Goal: Information Seeking & Learning: Learn about a topic

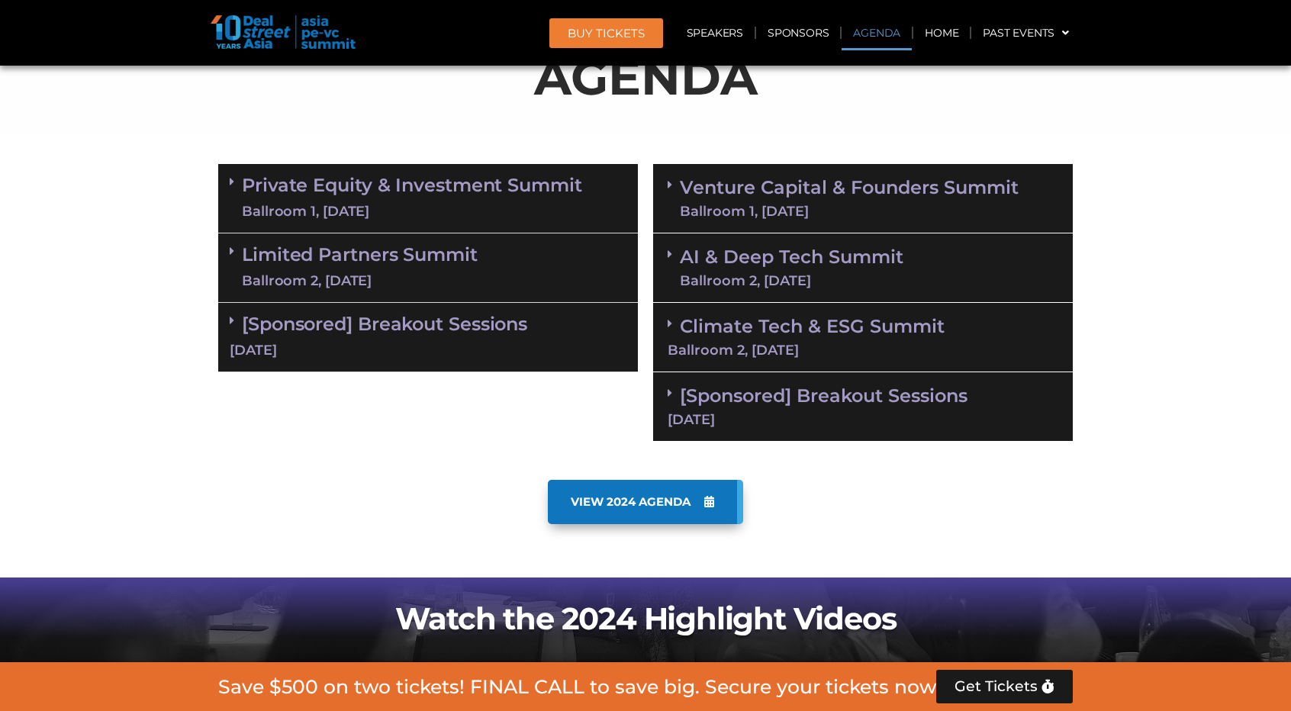
scroll to position [916, 0]
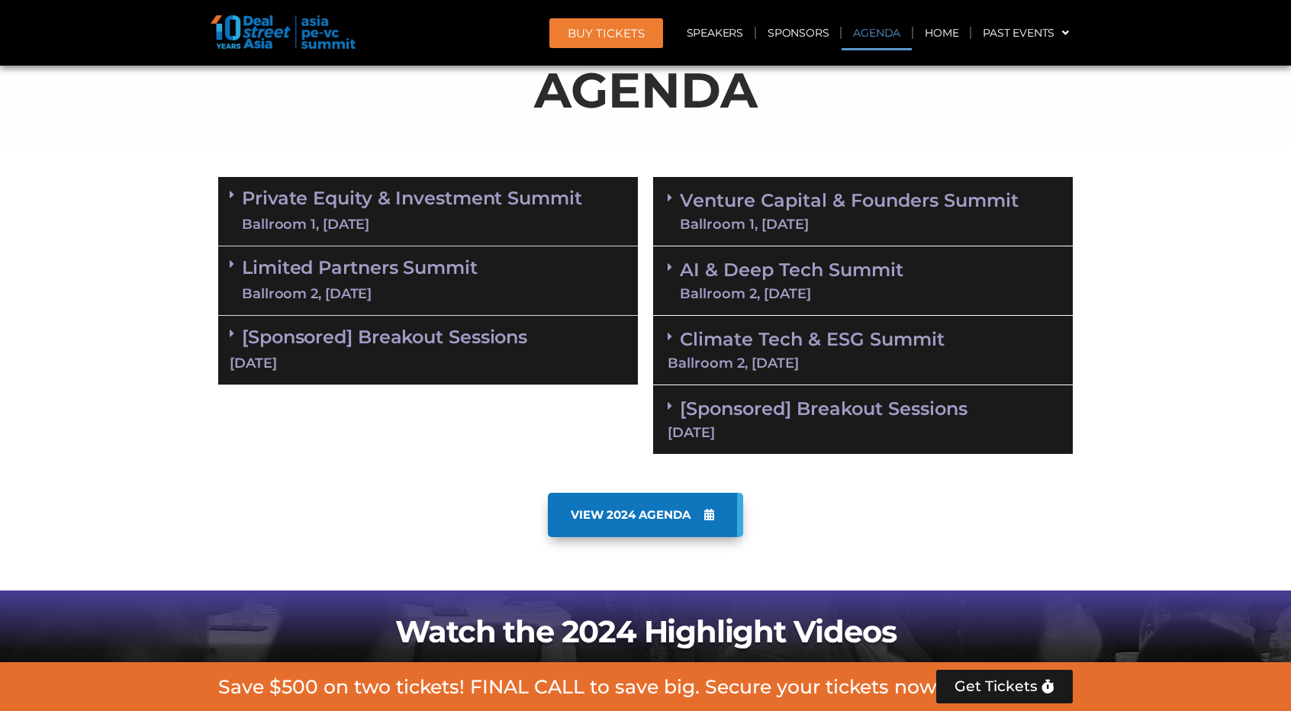
click at [746, 197] on link "Venture Capital & Founders​ Summit Ballroom 1, [DATE]" at bounding box center [849, 212] width 339 height 40
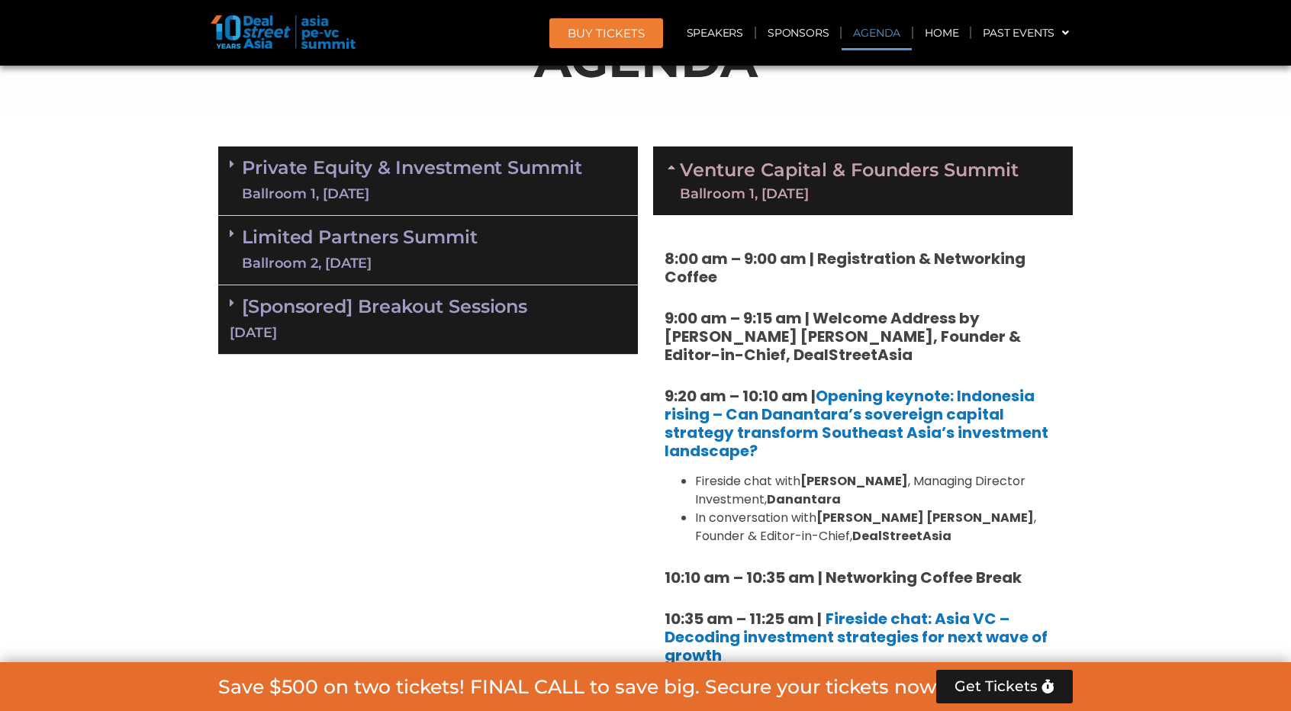
scroll to position [1068, 0]
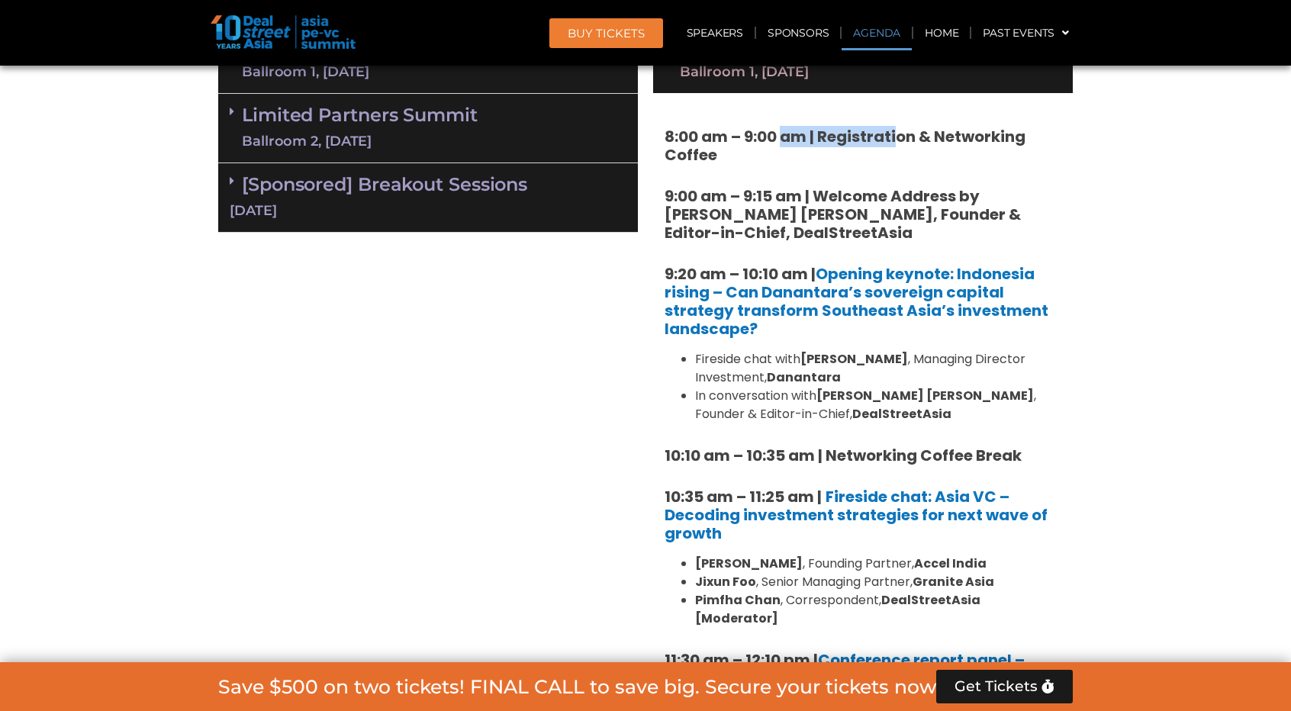
drag, startPoint x: 885, startPoint y: 138, endPoint x: 924, endPoint y: 140, distance: 38.9
click at [913, 140] on strong "8:00 am – 9:00 am | Registration & Networking Coffee" at bounding box center [845, 146] width 361 height 40
click at [810, 188] on strong "9:00 am – 9:15 am | Welcome Address by [PERSON_NAME] [PERSON_NAME], Founder & E…" at bounding box center [843, 214] width 356 height 58
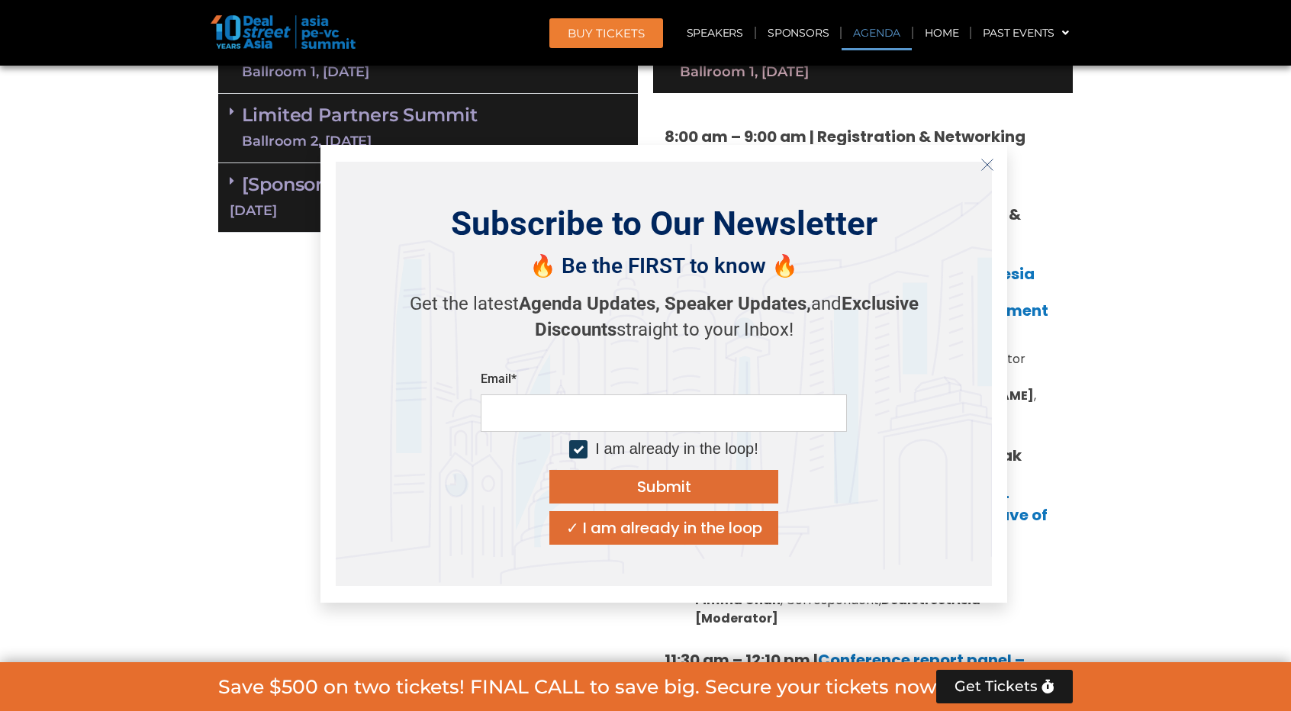
click at [987, 164] on line "Close" at bounding box center [987, 164] width 11 height 11
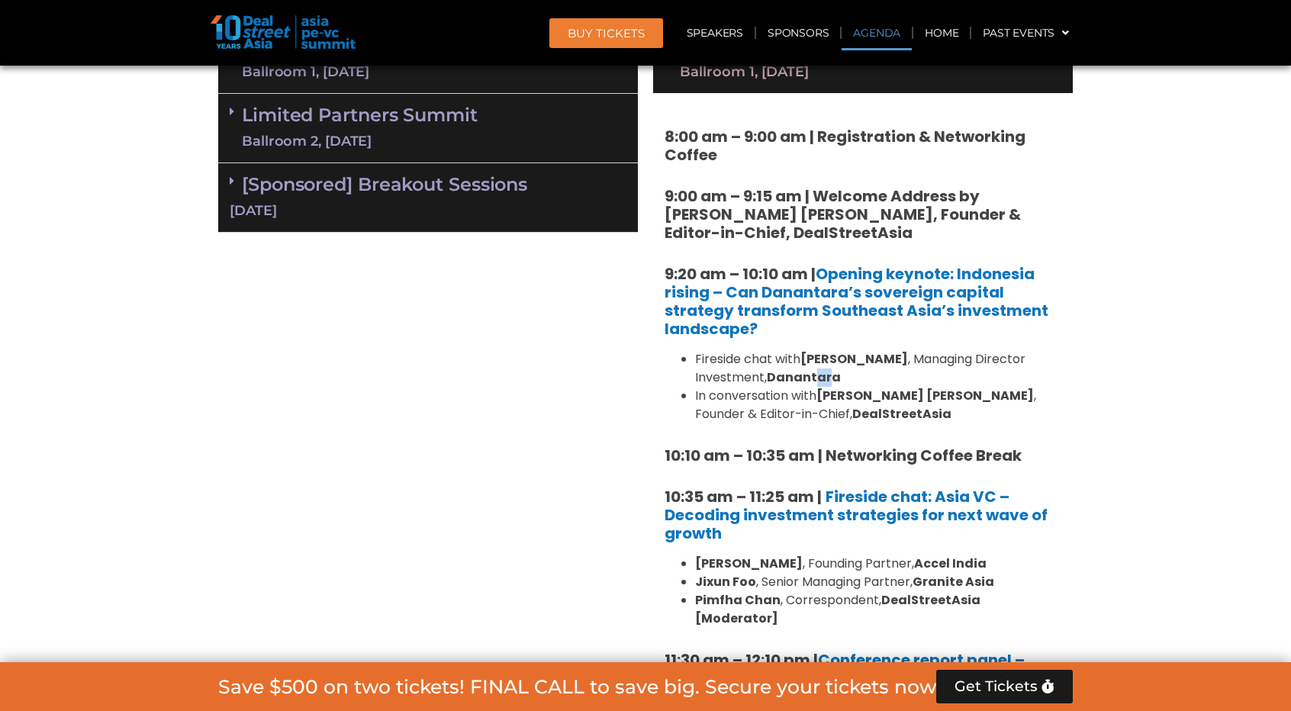
drag, startPoint x: 829, startPoint y: 376, endPoint x: 813, endPoint y: 379, distance: 16.3
click at [814, 380] on strong "Danantara" at bounding box center [804, 378] width 74 height 18
drag, startPoint x: 873, startPoint y: 393, endPoint x: 881, endPoint y: 395, distance: 8.0
click at [874, 393] on strong "[PERSON_NAME] [PERSON_NAME]" at bounding box center [924, 396] width 217 height 18
drag, startPoint x: 854, startPoint y: 417, endPoint x: 759, endPoint y: 411, distance: 94.8
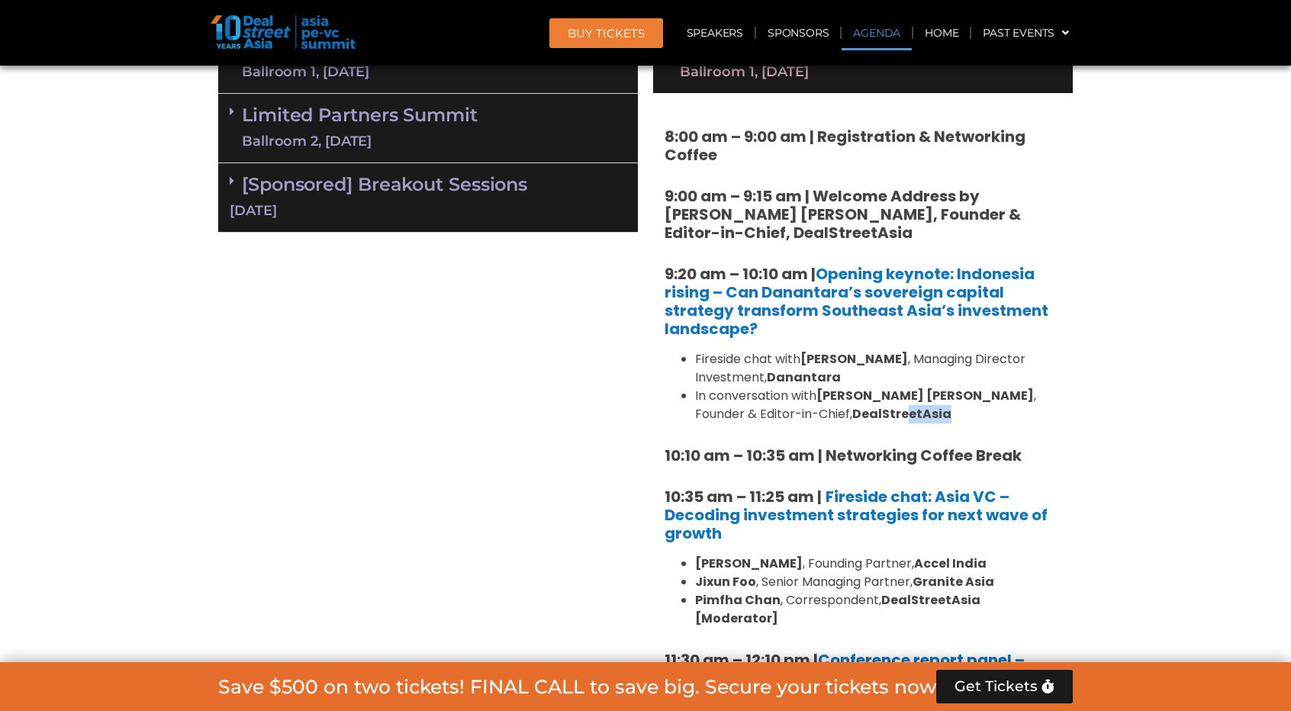
click at [780, 414] on li "In conversation with [PERSON_NAME] [PERSON_NAME] , Founder & Editor-in-Chief, D…" at bounding box center [878, 405] width 366 height 37
click at [737, 382] on li "Fireside chat with [PERSON_NAME] , Managing Director Investment, Danantara" at bounding box center [878, 368] width 366 height 37
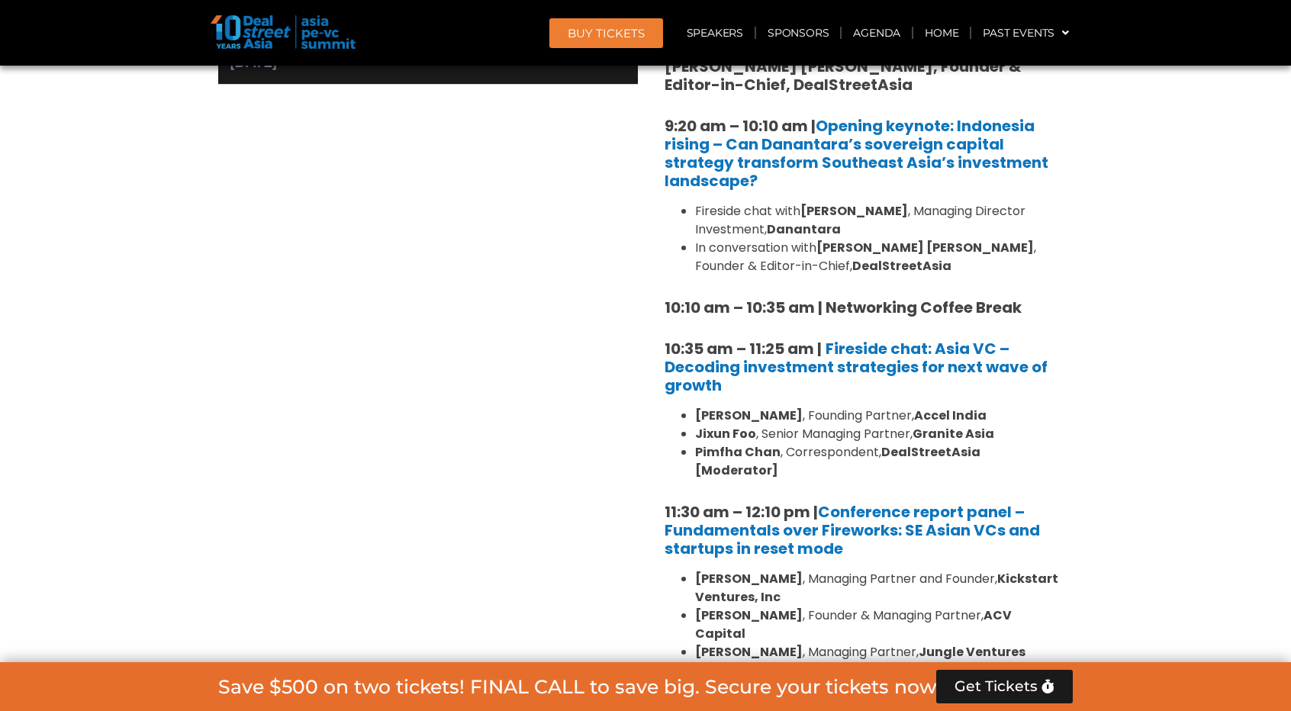
scroll to position [1221, 0]
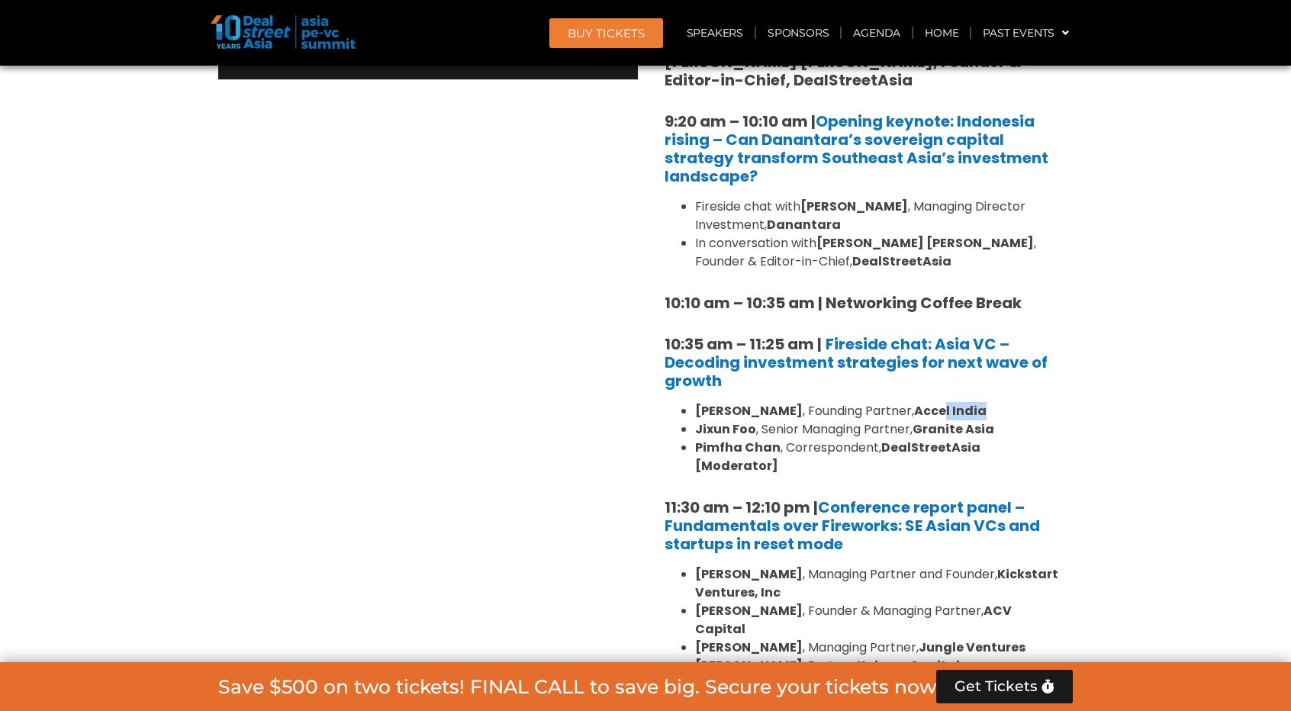
drag, startPoint x: 1006, startPoint y: 409, endPoint x: 945, endPoint y: 413, distance: 60.4
click at [958, 411] on li "[PERSON_NAME] , Founding Partner, Accel India" at bounding box center [878, 411] width 366 height 18
drag, startPoint x: 939, startPoint y: 430, endPoint x: 926, endPoint y: 428, distance: 13.1
click at [932, 430] on li "[PERSON_NAME] , Senior Managing Partner, Granite Asia" at bounding box center [878, 429] width 366 height 18
click at [865, 423] on li "[PERSON_NAME] , Senior Managing Partner, Granite Asia" at bounding box center [878, 429] width 366 height 18
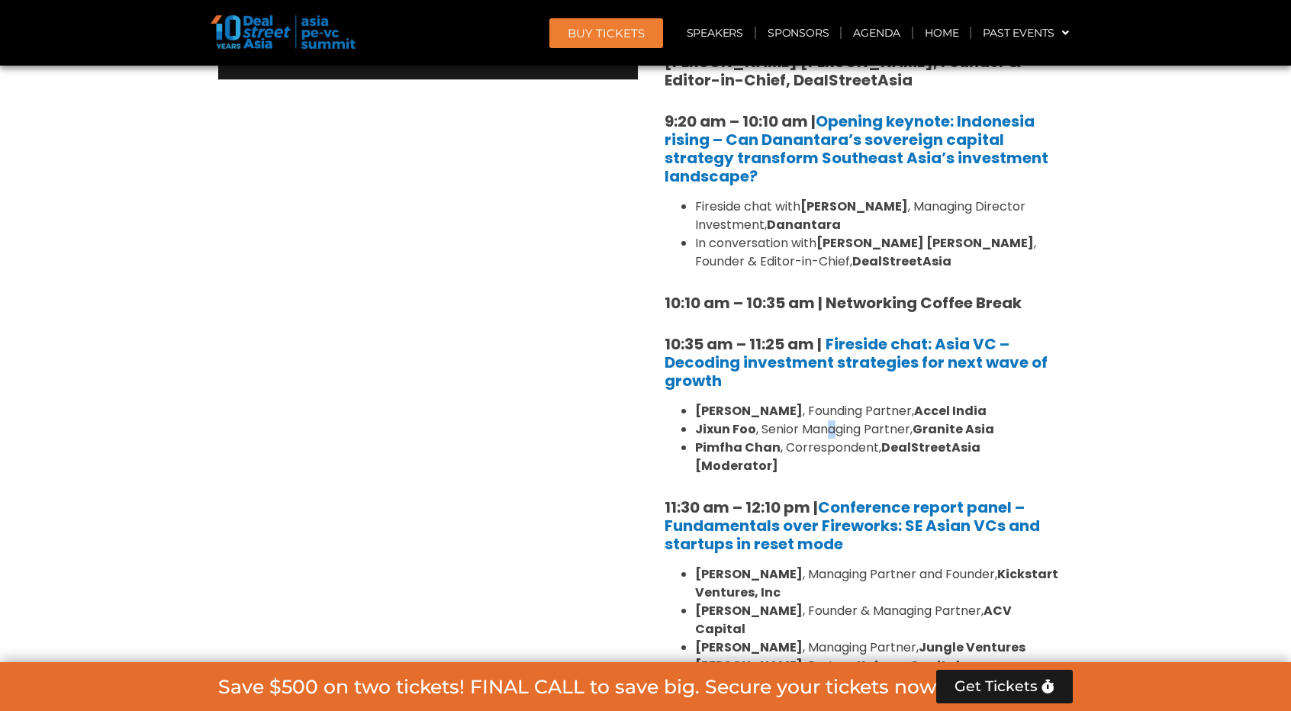
click at [836, 428] on li "[PERSON_NAME] , Senior Managing Partner, Granite Asia" at bounding box center [878, 429] width 366 height 18
click at [910, 431] on li "[PERSON_NAME] , Senior Managing Partner, Granite Asia" at bounding box center [878, 429] width 366 height 18
drag, startPoint x: 1002, startPoint y: 432, endPoint x: 893, endPoint y: 434, distance: 109.1
click at [894, 434] on li "[PERSON_NAME] , Senior Managing Partner, Granite Asia" at bounding box center [878, 429] width 366 height 18
click at [803, 433] on li "[PERSON_NAME] , Senior Managing Partner, Granite Asia" at bounding box center [878, 429] width 366 height 18
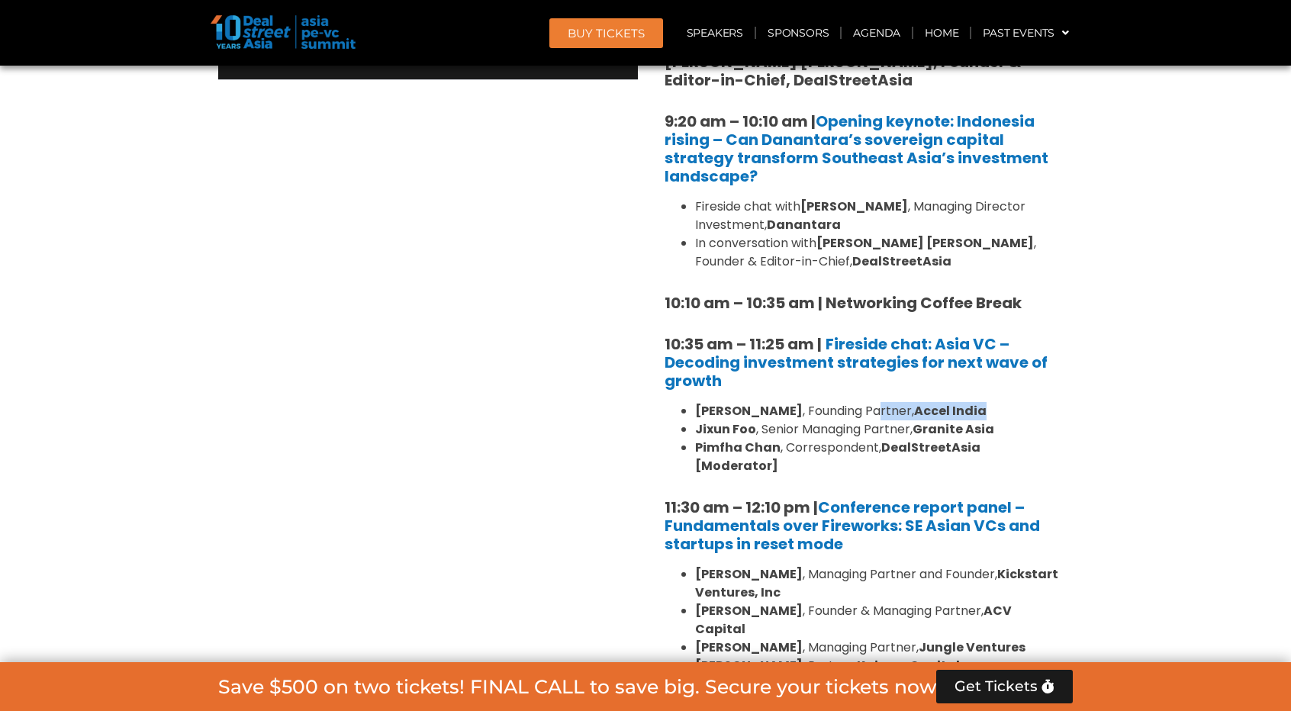
click at [883, 418] on li "[PERSON_NAME] , Founding Partner, Accel India" at bounding box center [878, 411] width 366 height 18
drag, startPoint x: 834, startPoint y: 401, endPoint x: 900, endPoint y: 412, distance: 67.2
click at [836, 402] on li "[PERSON_NAME] , Founding Partner, Accel India" at bounding box center [878, 411] width 366 height 18
drag, startPoint x: 996, startPoint y: 419, endPoint x: 874, endPoint y: 417, distance: 121.3
click at [972, 418] on li "[PERSON_NAME] , Founding Partner, Accel India" at bounding box center [878, 411] width 366 height 18
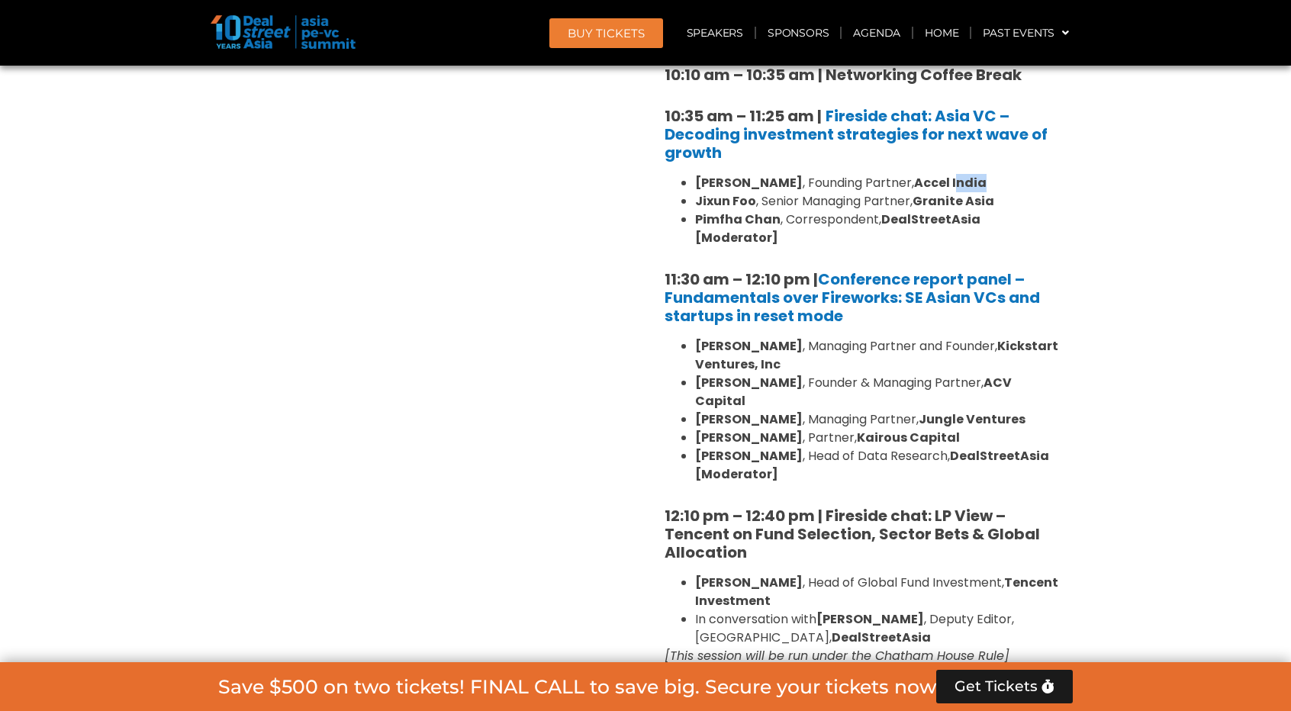
scroll to position [1450, 0]
drag, startPoint x: 866, startPoint y: 399, endPoint x: 903, endPoint y: 411, distance: 39.1
click at [857, 428] on strong "Kairous Capital" at bounding box center [908, 437] width 103 height 18
click at [1000, 446] on b "DealStreetAsia [Moderator]" at bounding box center [872, 464] width 354 height 36
click at [848, 446] on li "[PERSON_NAME] , Head of Data Research, DealStreetAsia [Moderator]" at bounding box center [878, 464] width 366 height 37
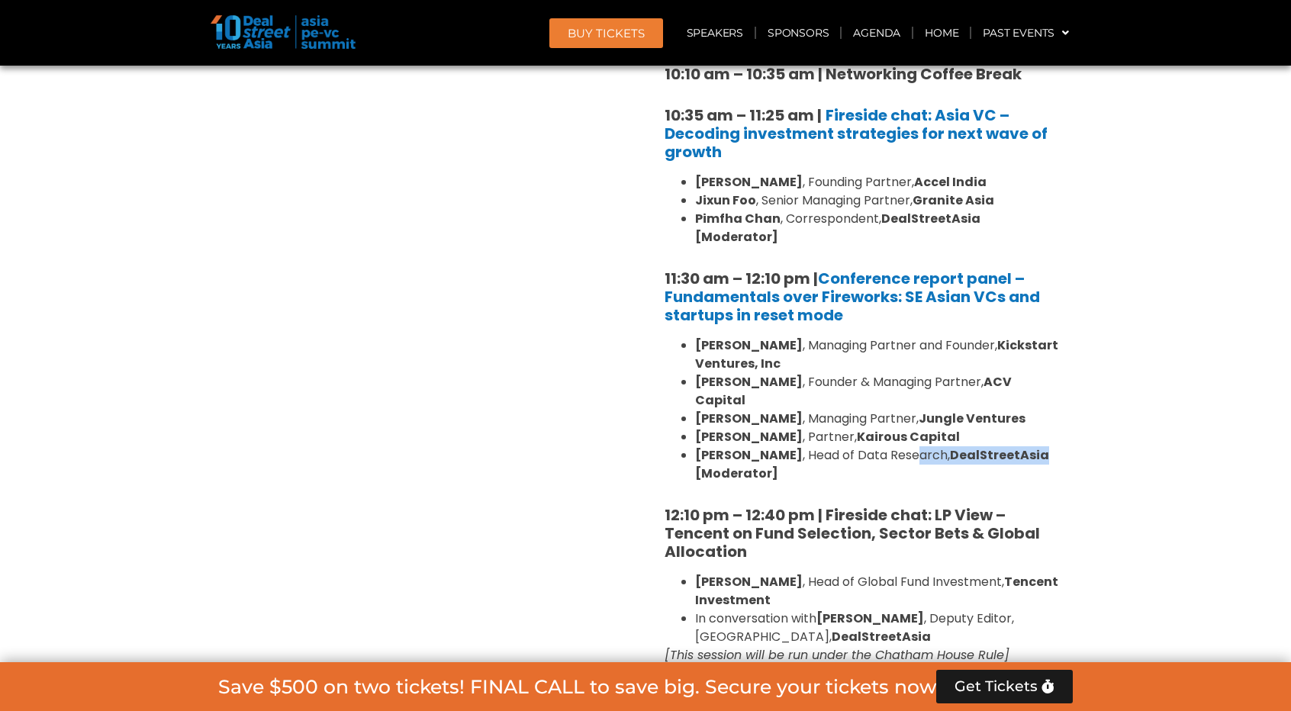
drag, startPoint x: 811, startPoint y: 333, endPoint x: 722, endPoint y: 336, distance: 89.4
click at [736, 336] on b "[PERSON_NAME]" at bounding box center [749, 345] width 108 height 18
click at [821, 373] on li "[PERSON_NAME] , Founder & Managing Partner, ACV Capital" at bounding box center [878, 391] width 366 height 37
drag, startPoint x: 826, startPoint y: 345, endPoint x: 755, endPoint y: 352, distance: 70.5
click at [765, 349] on strong "Kickstart Ventures, Inc" at bounding box center [876, 354] width 363 height 36
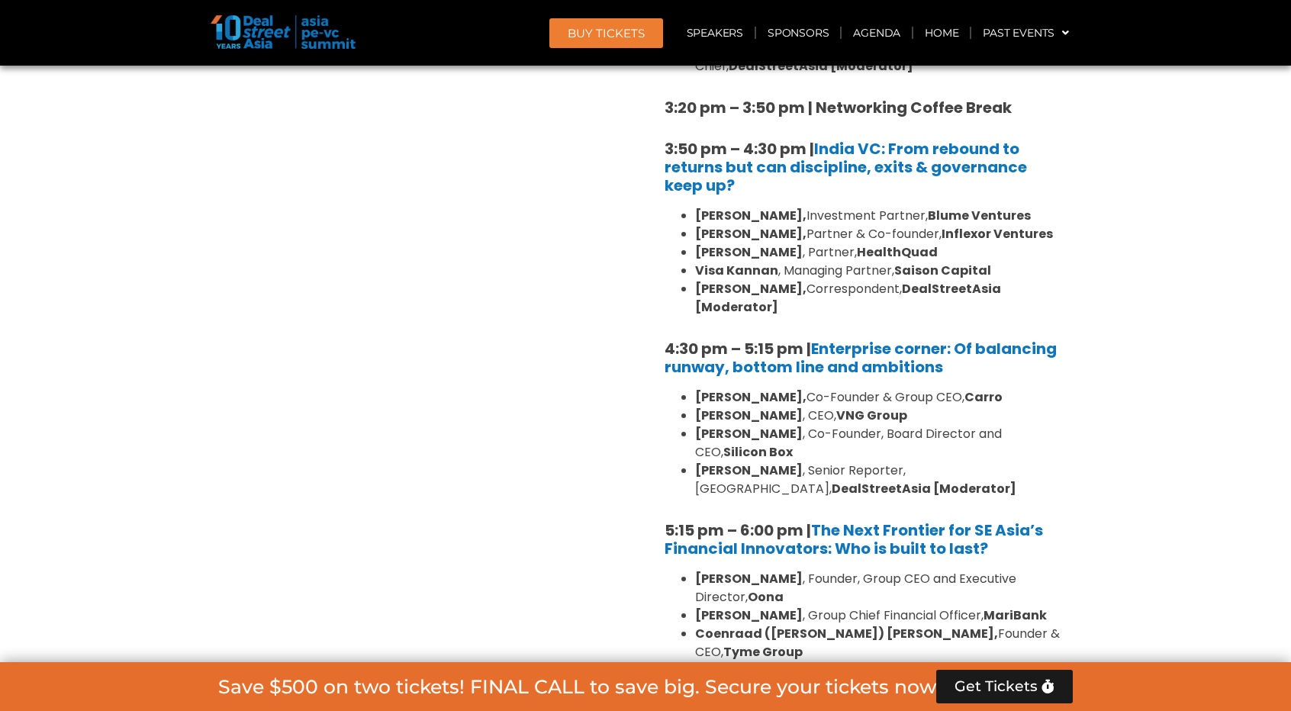
scroll to position [2518, 0]
drag, startPoint x: 856, startPoint y: 380, endPoint x: 934, endPoint y: 377, distance: 77.9
click at [934, 423] on li "[PERSON_NAME] , Co-Founder, Board Director and CEO, Silicon Box" at bounding box center [878, 441] width 366 height 37
click at [946, 423] on li "[PERSON_NAME] , Co-Founder, Board Director and CEO, Silicon Box" at bounding box center [878, 441] width 366 height 37
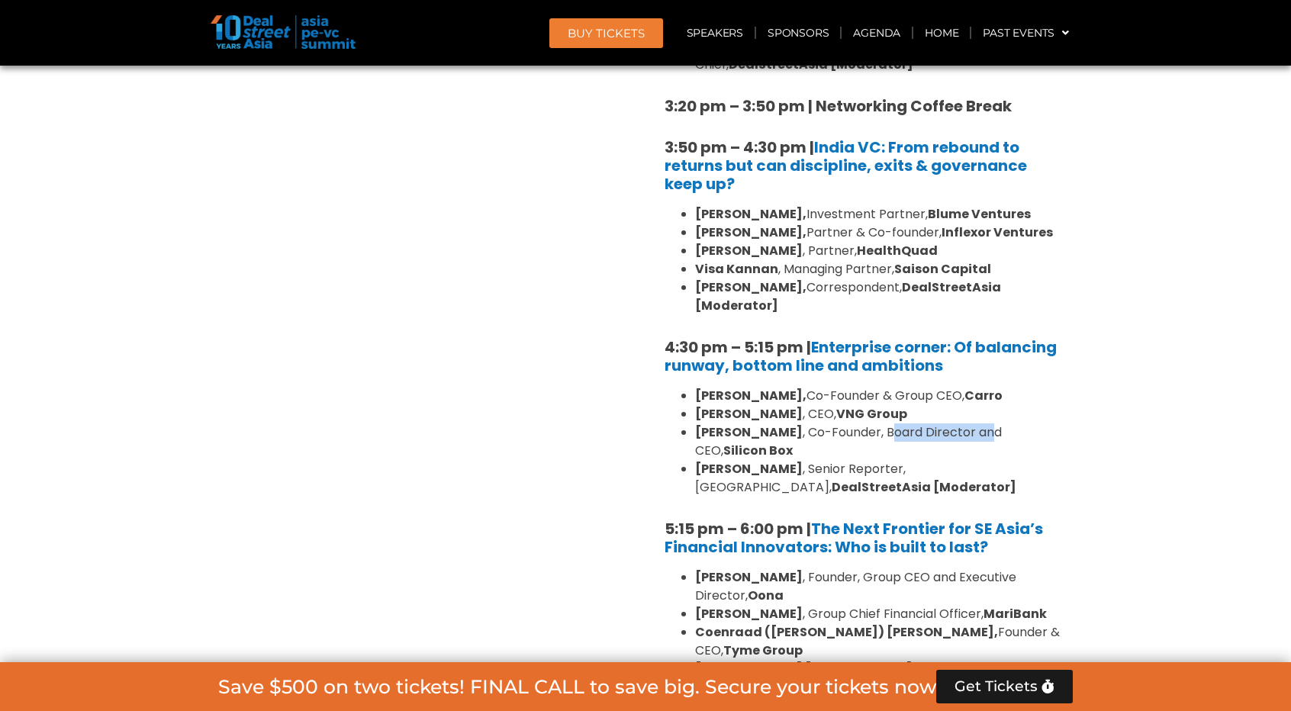
drag, startPoint x: 911, startPoint y: 377, endPoint x: 859, endPoint y: 391, distance: 53.9
click at [848, 423] on li "[PERSON_NAME] , Co-Founder, Board Director and CEO, Silicon Box" at bounding box center [878, 441] width 366 height 37
drag, startPoint x: 977, startPoint y: 395, endPoint x: 903, endPoint y: 396, distance: 74.0
click at [903, 460] on li "[PERSON_NAME] , Senior Reporter, [GEOGRAPHIC_DATA], DealStreetAsia [Moderator]" at bounding box center [878, 478] width 366 height 37
click at [868, 460] on li "[PERSON_NAME] , Senior Reporter, [GEOGRAPHIC_DATA], DealStreetAsia [Moderator]" at bounding box center [878, 478] width 366 height 37
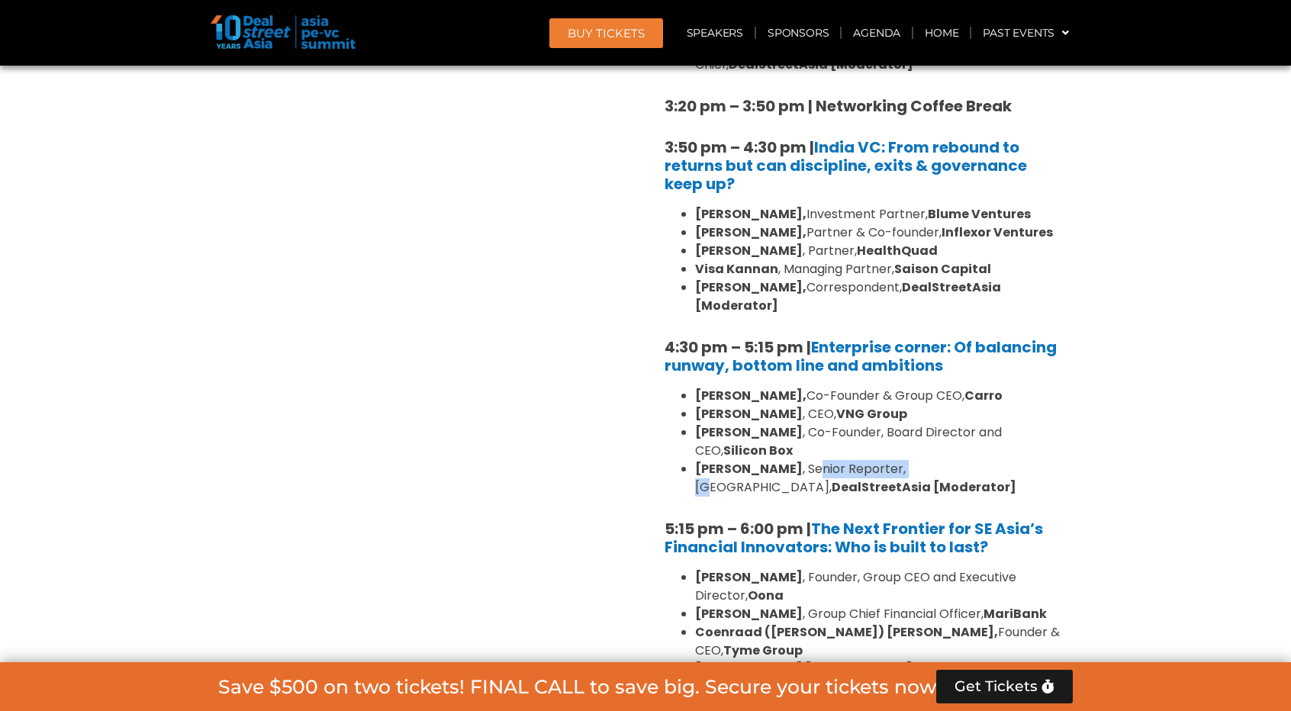
drag, startPoint x: 843, startPoint y: 398, endPoint x: 965, endPoint y: 396, distance: 122.1
click at [957, 460] on li "[PERSON_NAME] , Senior Reporter, [GEOGRAPHIC_DATA], DealStreetAsia [Moderator]" at bounding box center [878, 478] width 366 height 37
drag, startPoint x: 1000, startPoint y: 397, endPoint x: 851, endPoint y: 395, distance: 148.8
click at [851, 460] on li "[PERSON_NAME] , Senior Reporter, [GEOGRAPHIC_DATA], DealStreetAsia [Moderator]" at bounding box center [878, 478] width 366 height 37
click at [850, 460] on li "[PERSON_NAME] , Senior Reporter, [GEOGRAPHIC_DATA], DealStreetAsia [Moderator]" at bounding box center [878, 478] width 366 height 37
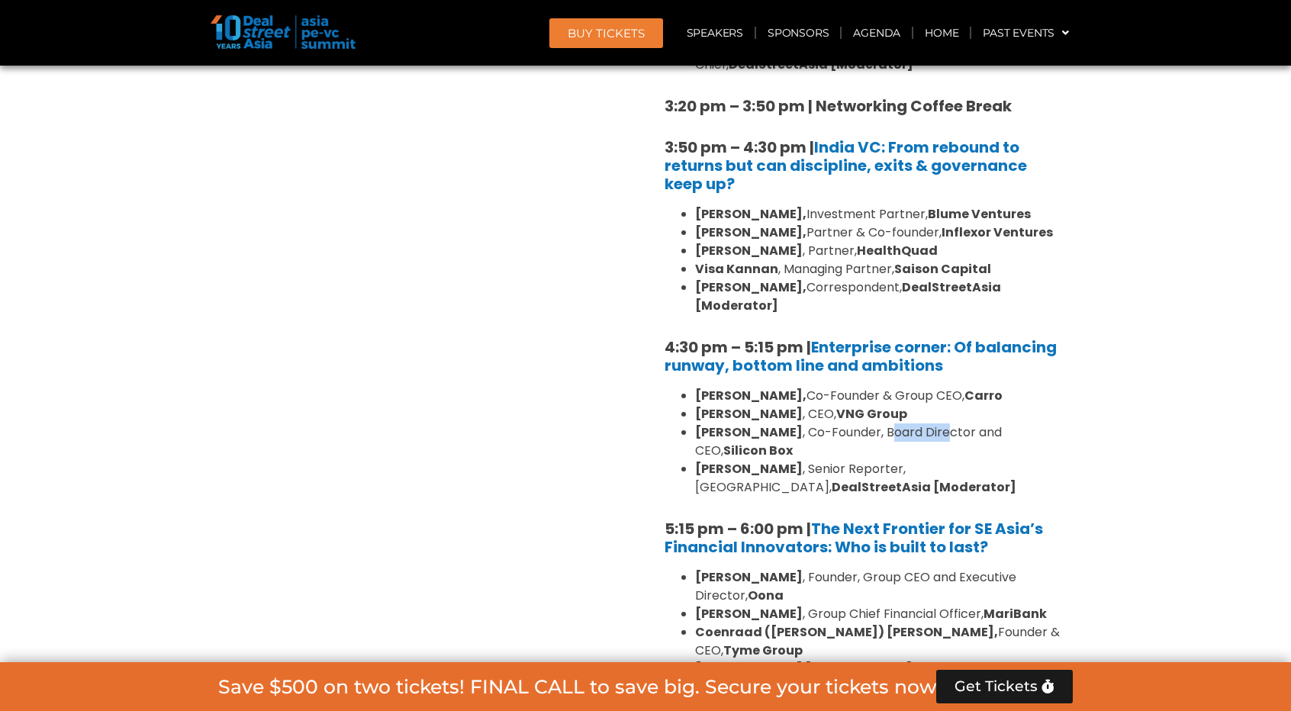
drag, startPoint x: 906, startPoint y: 372, endPoint x: 849, endPoint y: 384, distance: 58.5
click at [849, 423] on li "[PERSON_NAME] , Co-Founder, Board Director and CEO, Silicon Box" at bounding box center [878, 441] width 366 height 37
click at [947, 460] on li "[PERSON_NAME] , Senior Reporter, [GEOGRAPHIC_DATA], DealStreetAsia [Moderator]" at bounding box center [878, 478] width 366 height 37
drag, startPoint x: 985, startPoint y: 376, endPoint x: 803, endPoint y: 379, distance: 182.4
click at [829, 423] on li "[PERSON_NAME] , Co-Founder, Board Director and CEO, Silicon Box" at bounding box center [878, 441] width 366 height 37
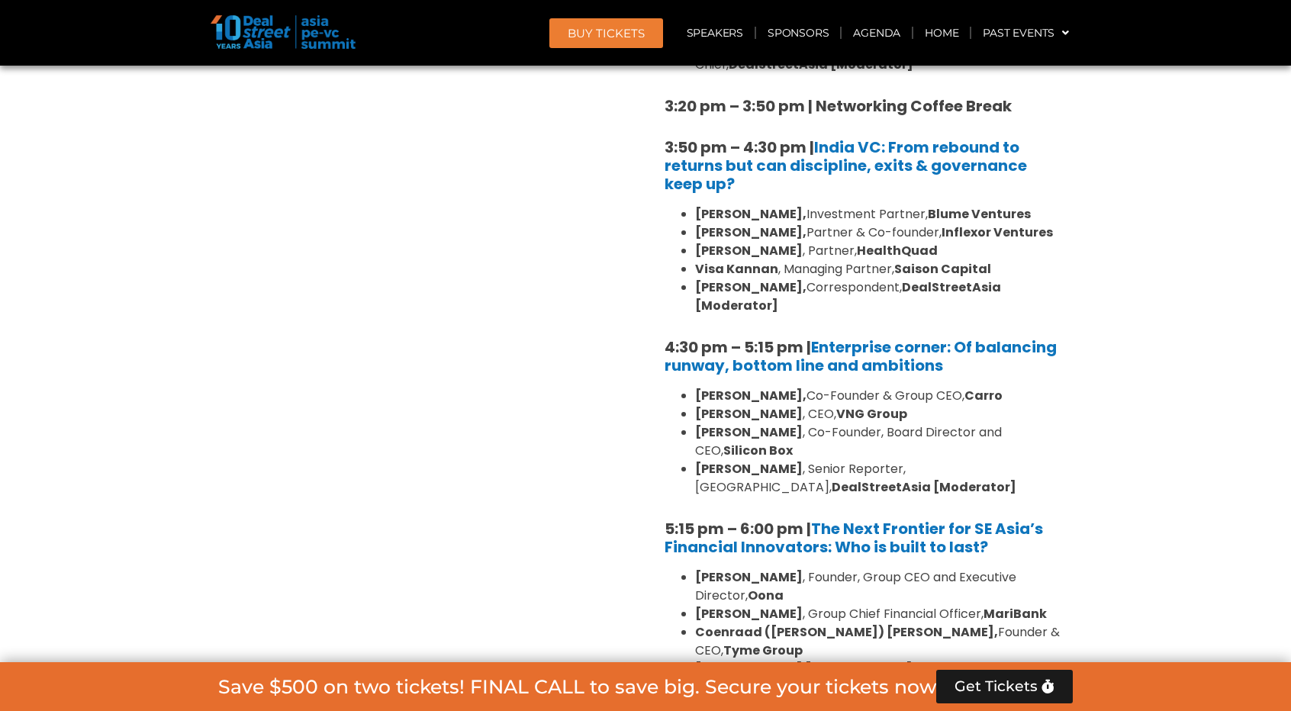
click at [798, 423] on li "[PERSON_NAME] , Co-Founder, Board Director and CEO, Silicon Box" at bounding box center [878, 441] width 366 height 37
drag, startPoint x: 765, startPoint y: 378, endPoint x: 983, endPoint y: 383, distance: 217.5
click at [983, 423] on li "[PERSON_NAME] , Co-Founder, Board Director and CEO, Silicon Box" at bounding box center [878, 441] width 366 height 37
click at [975, 460] on li "[PERSON_NAME] , Senior Reporter, [GEOGRAPHIC_DATA], DealStreetAsia [Moderator]" at bounding box center [878, 478] width 366 height 37
drag, startPoint x: 961, startPoint y: 394, endPoint x: 828, endPoint y: 397, distance: 133.6
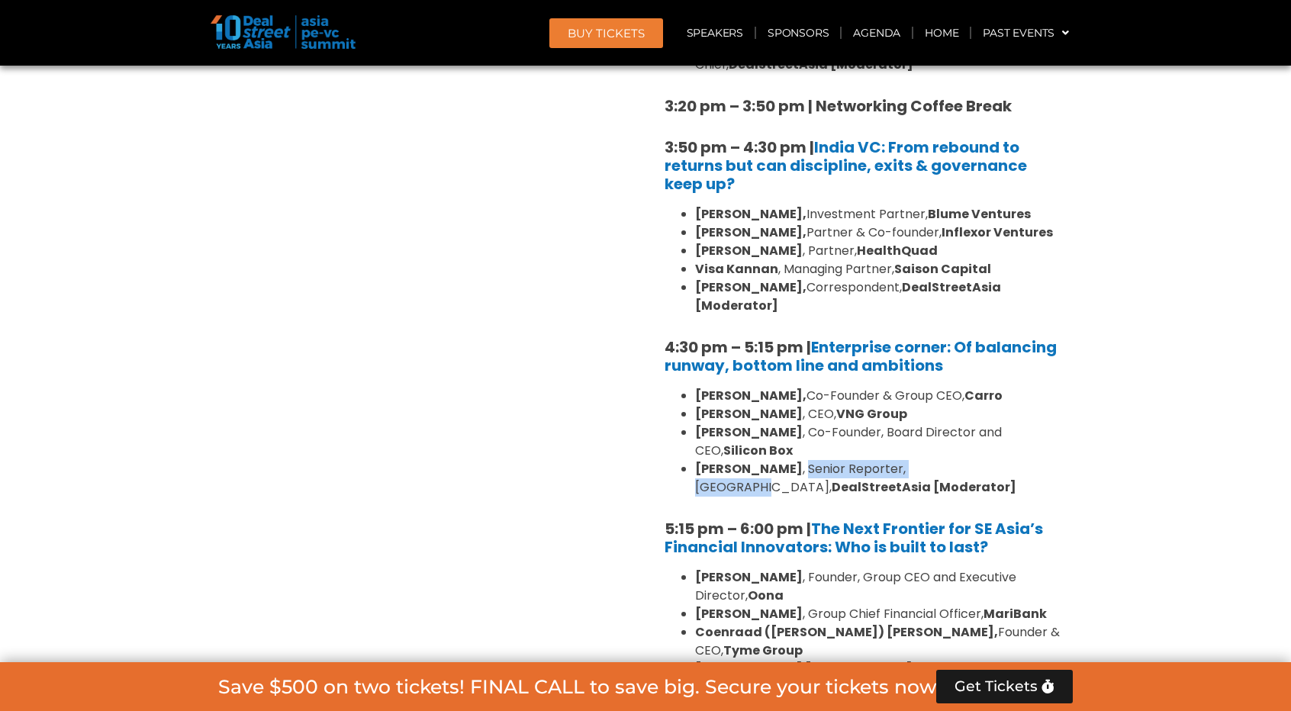
click at [828, 460] on li "[PERSON_NAME] , Senior Reporter, [GEOGRAPHIC_DATA], DealStreetAsia [Moderator]" at bounding box center [878, 478] width 366 height 37
drag, startPoint x: 763, startPoint y: 376, endPoint x: 984, endPoint y: 374, distance: 221.3
click at [984, 423] on li "[PERSON_NAME] , Co-Founder, Board Director and CEO, Silicon Box" at bounding box center [878, 441] width 366 height 37
drag, startPoint x: 987, startPoint y: 392, endPoint x: 1006, endPoint y: 395, distance: 19.3
click at [987, 460] on li "[PERSON_NAME] , Senior Reporter, [GEOGRAPHIC_DATA], DealStreetAsia [Moderator]" at bounding box center [878, 478] width 366 height 37
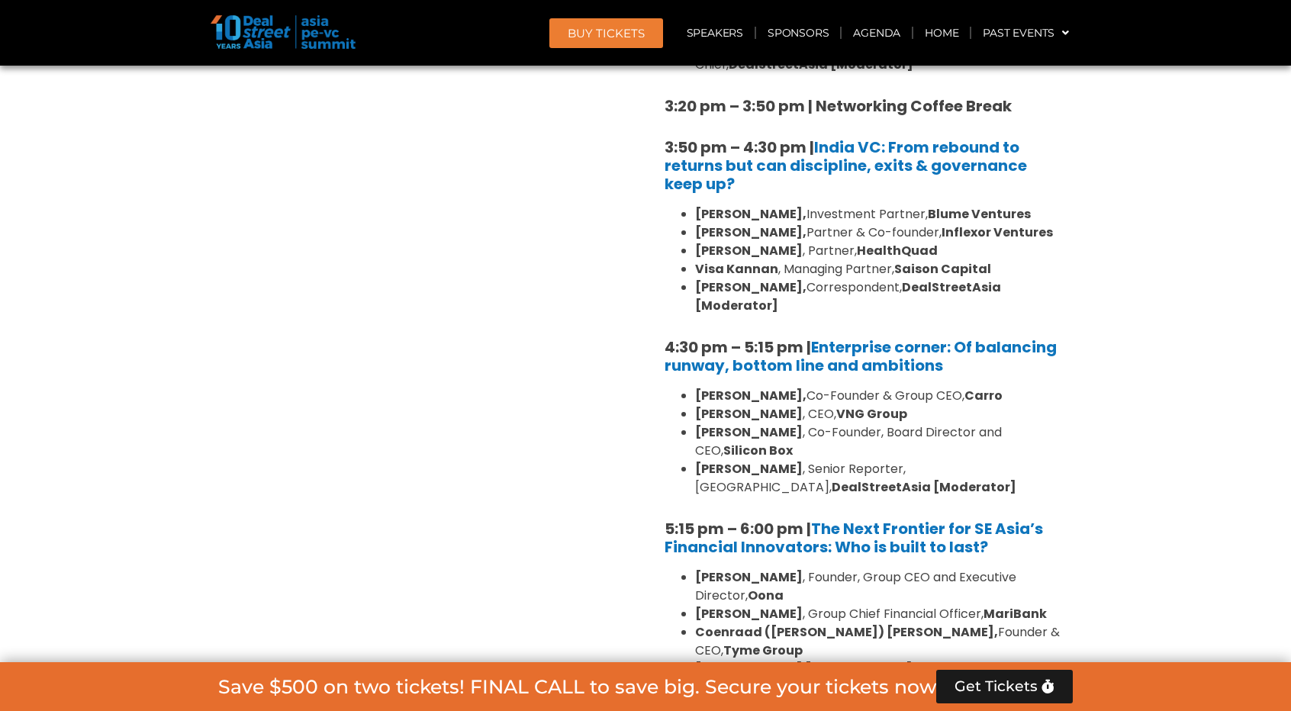
drag, startPoint x: 963, startPoint y: 379, endPoint x: 987, endPoint y: 384, distance: 24.8
click at [968, 423] on li "[PERSON_NAME] , Co-Founder, Board Director and CEO, Silicon Box" at bounding box center [878, 441] width 366 height 37
drag, startPoint x: 990, startPoint y: 379, endPoint x: 766, endPoint y: 376, distance: 224.4
click at [766, 423] on li "[PERSON_NAME] , Co-Founder, Board Director and CEO, Silicon Box" at bounding box center [878, 441] width 366 height 37
drag, startPoint x: 961, startPoint y: 403, endPoint x: 983, endPoint y: 404, distance: 22.1
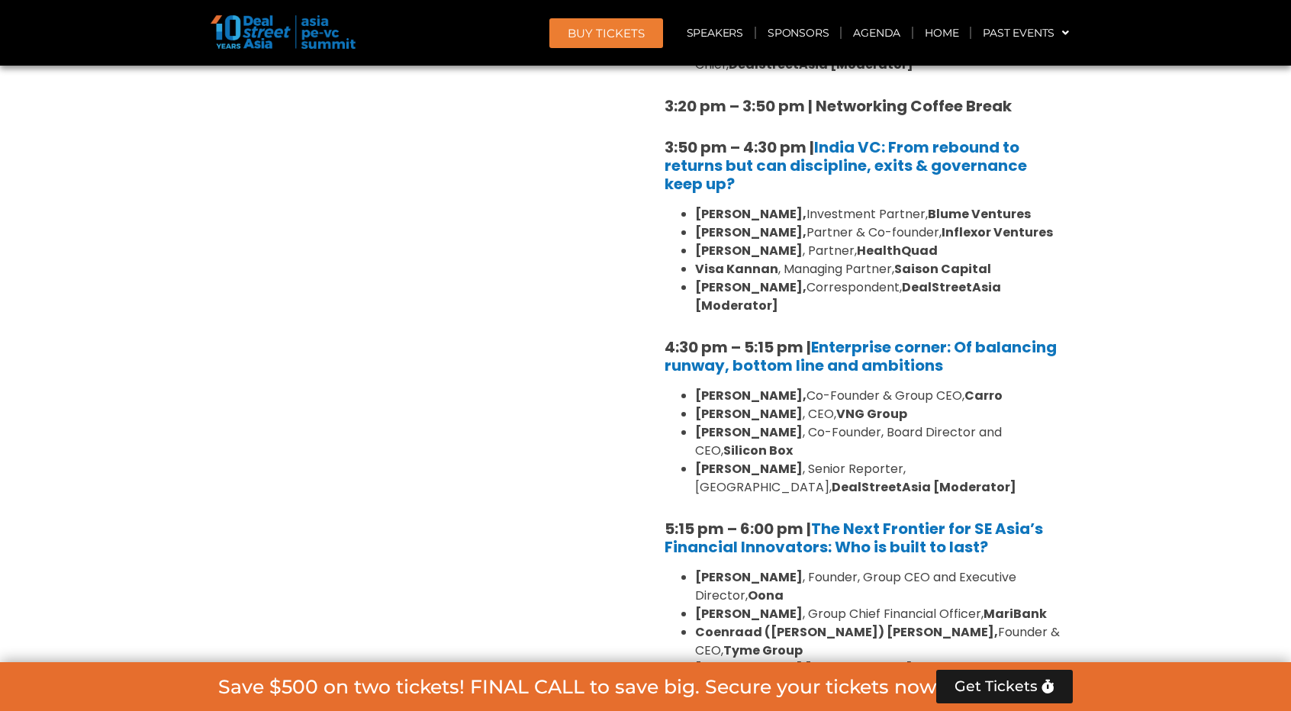
click at [963, 460] on li "[PERSON_NAME] , Senior Reporter, [GEOGRAPHIC_DATA], DealStreetAsia [Moderator]" at bounding box center [878, 478] width 366 height 37
drag, startPoint x: 964, startPoint y: 394, endPoint x: 827, endPoint y: 399, distance: 136.7
click at [827, 460] on li "[PERSON_NAME] , Senior Reporter, [GEOGRAPHIC_DATA], DealStreetAsia [Moderator]" at bounding box center [878, 478] width 366 height 37
click at [977, 460] on li "[PERSON_NAME] , Senior Reporter, [GEOGRAPHIC_DATA], DealStreetAsia [Moderator]" at bounding box center [878, 478] width 366 height 37
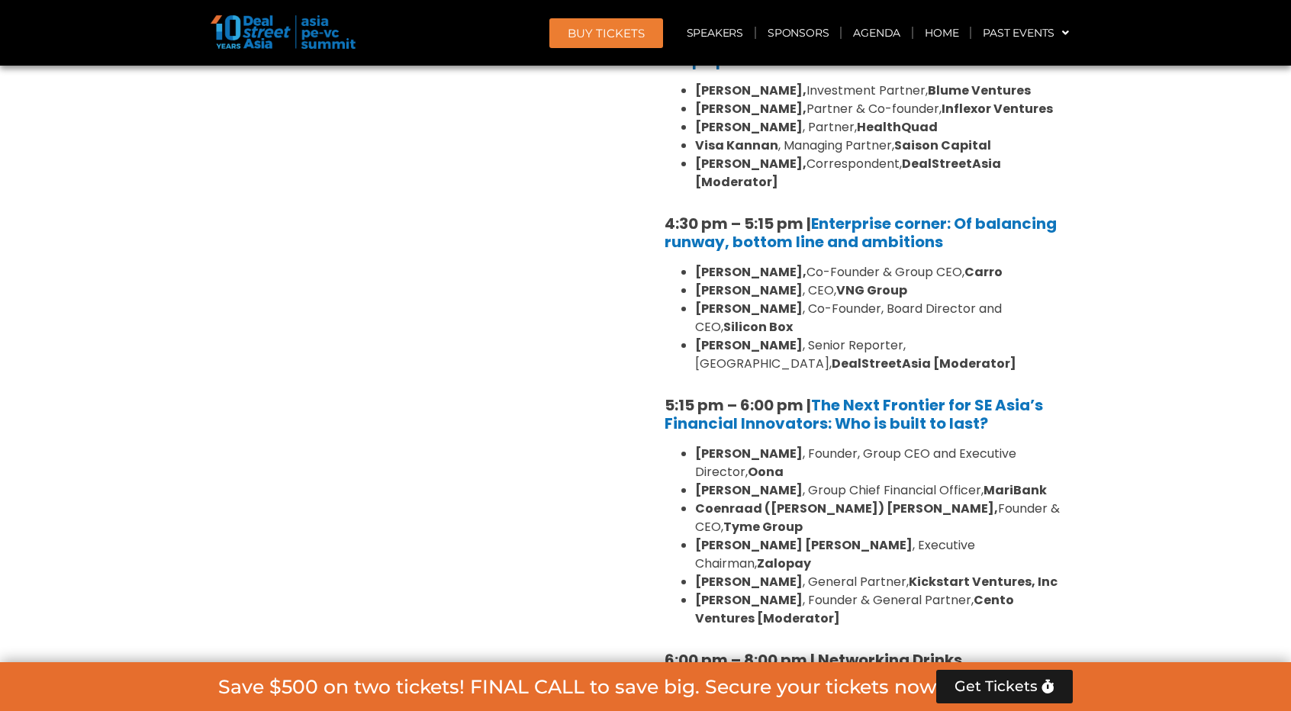
scroll to position [2671, 0]
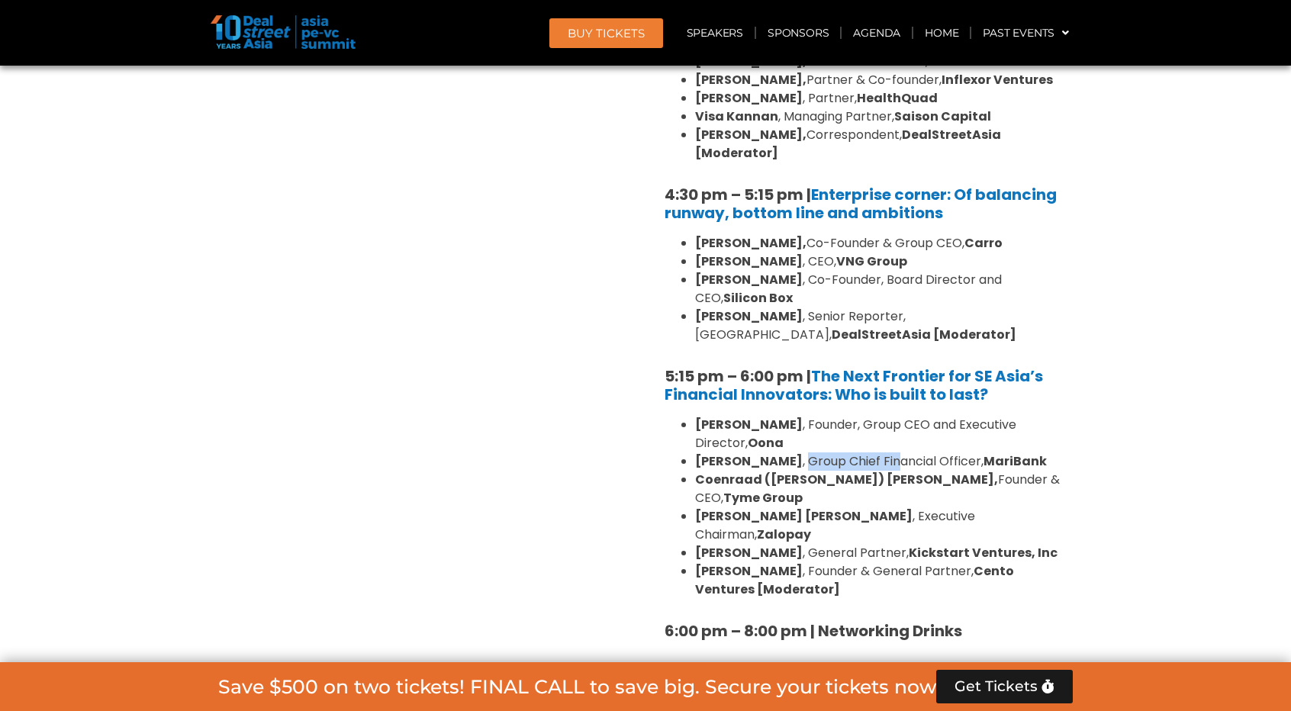
drag, startPoint x: 781, startPoint y: 387, endPoint x: 881, endPoint y: 379, distance: 100.2
click at [878, 452] on li "[PERSON_NAME] , Group Chief Financial Officer, MariBank" at bounding box center [878, 461] width 366 height 18
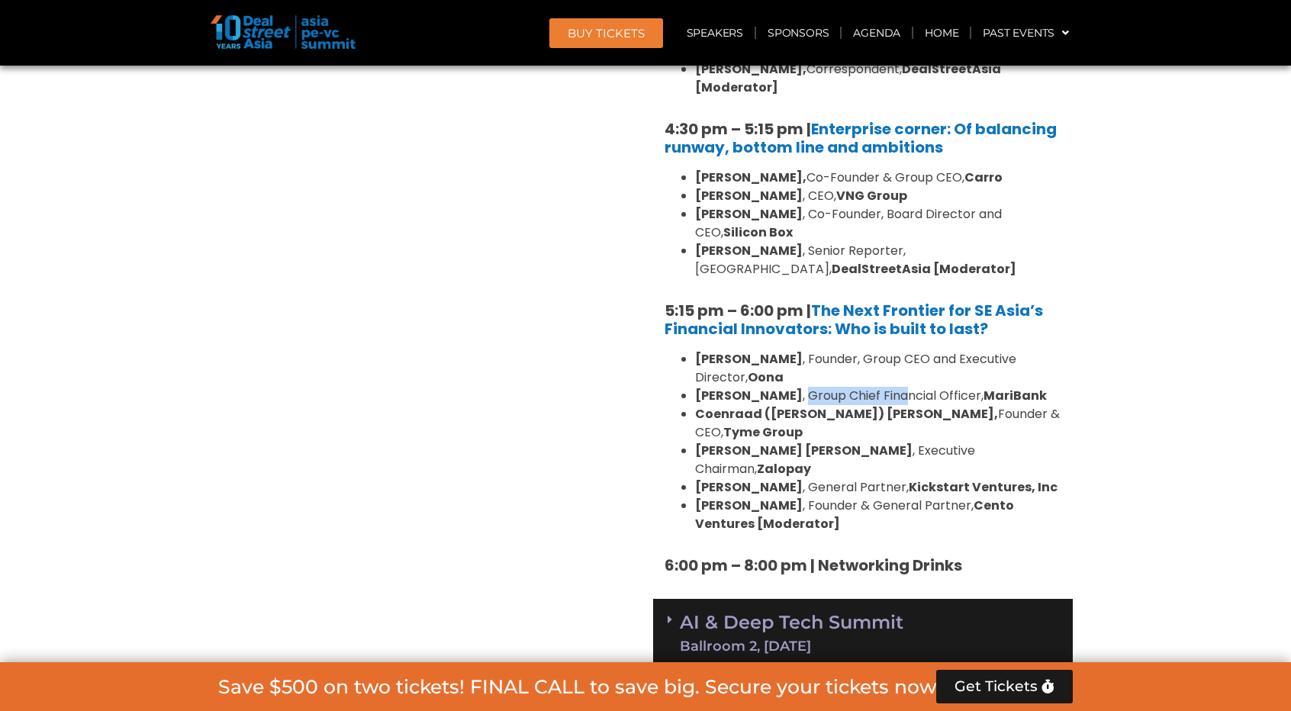
scroll to position [2823, 0]
